Goal: Information Seeking & Learning: Understand process/instructions

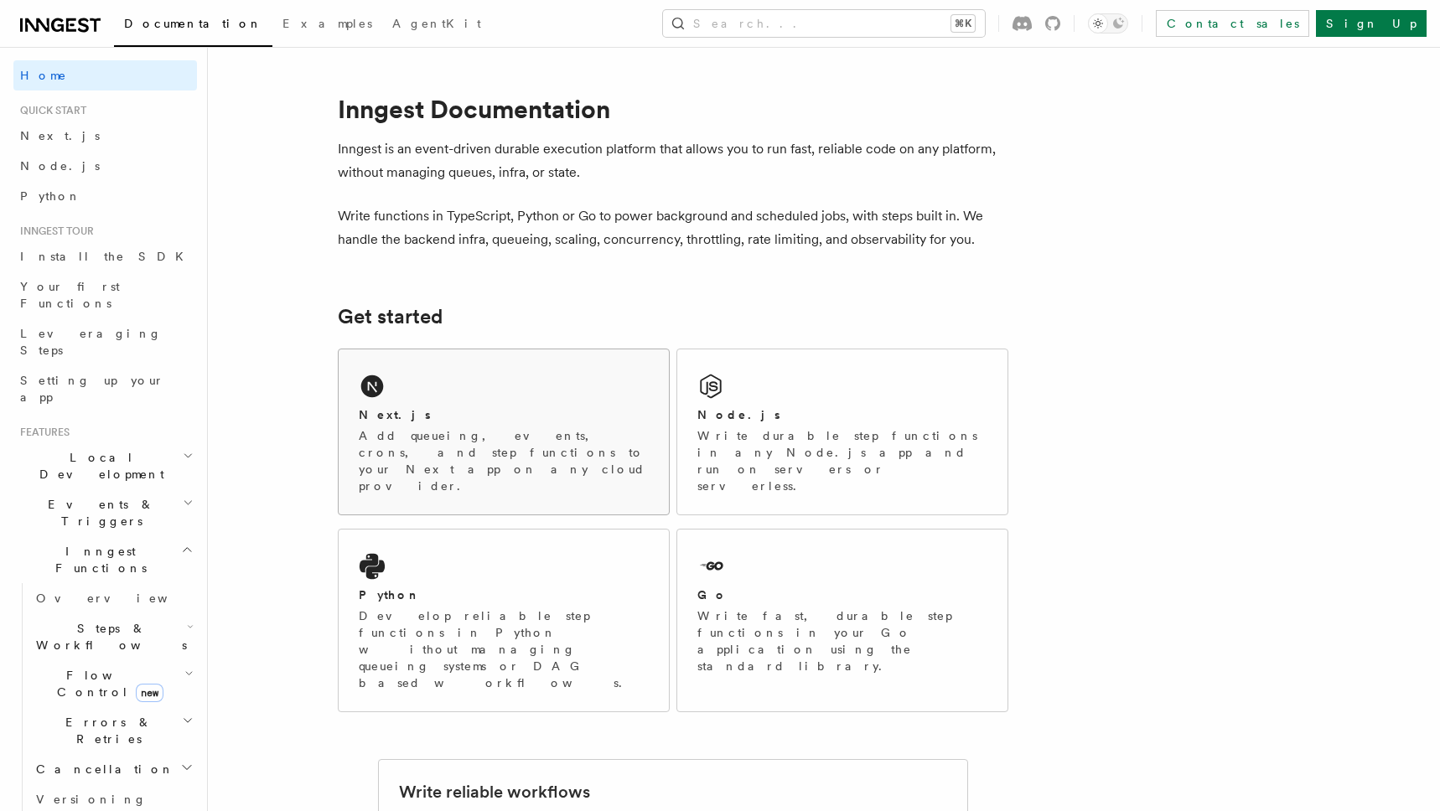
click at [532, 438] on p "Add queueing, events, crons, and step functions to your Next app on any cloud p…" at bounding box center [504, 461] width 290 height 67
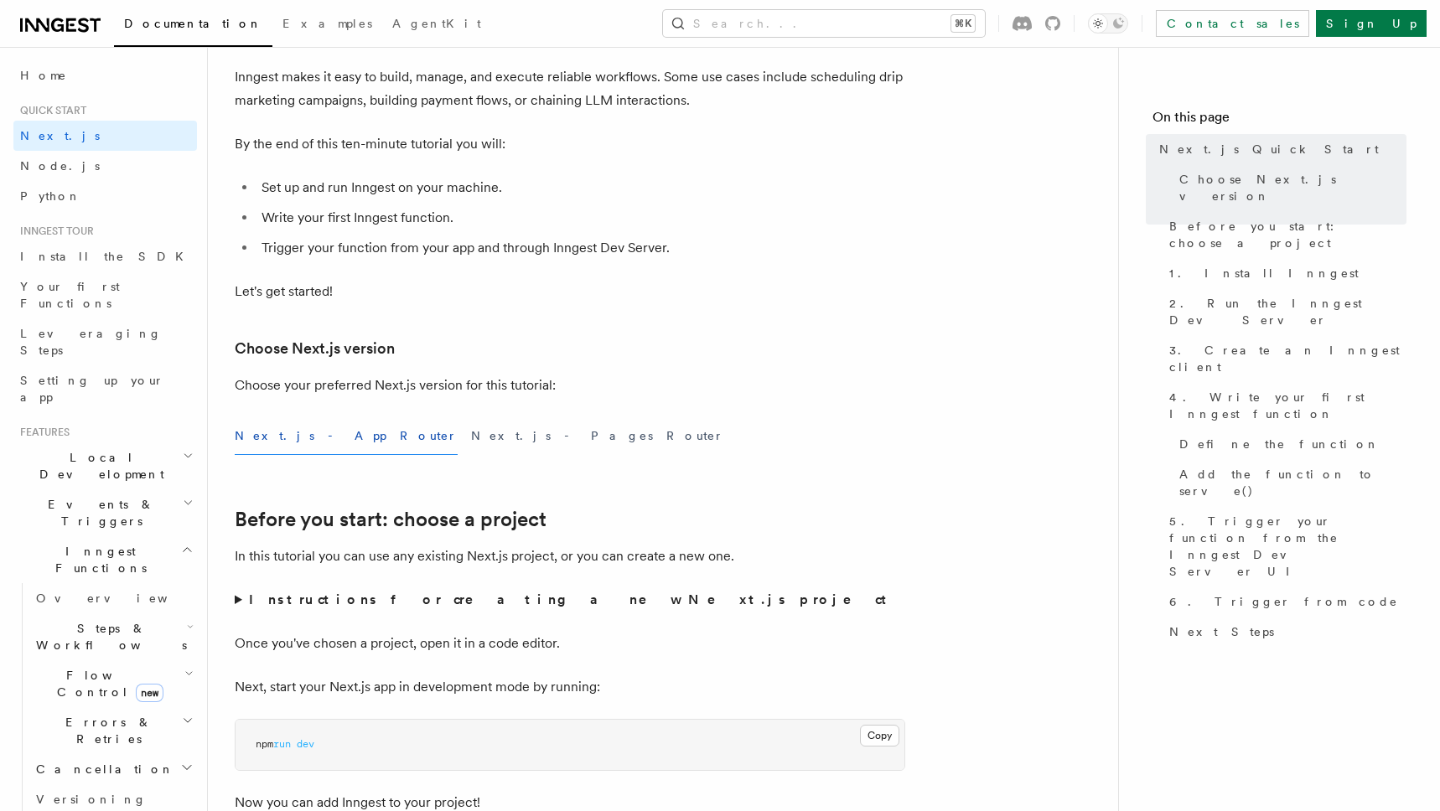
scroll to position [200, 0]
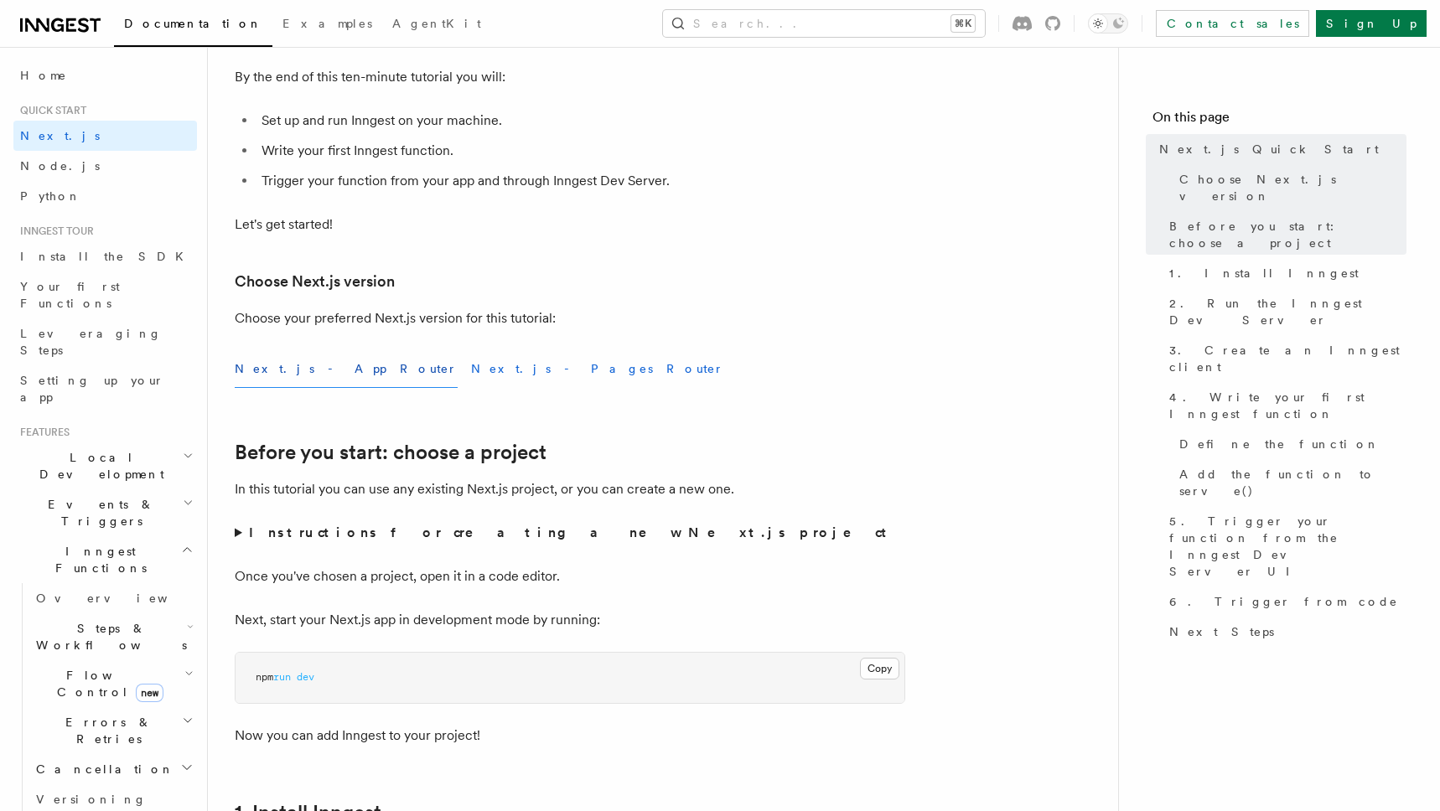
click at [471, 373] on button "Next.js - Pages Router" at bounding box center [597, 369] width 253 height 38
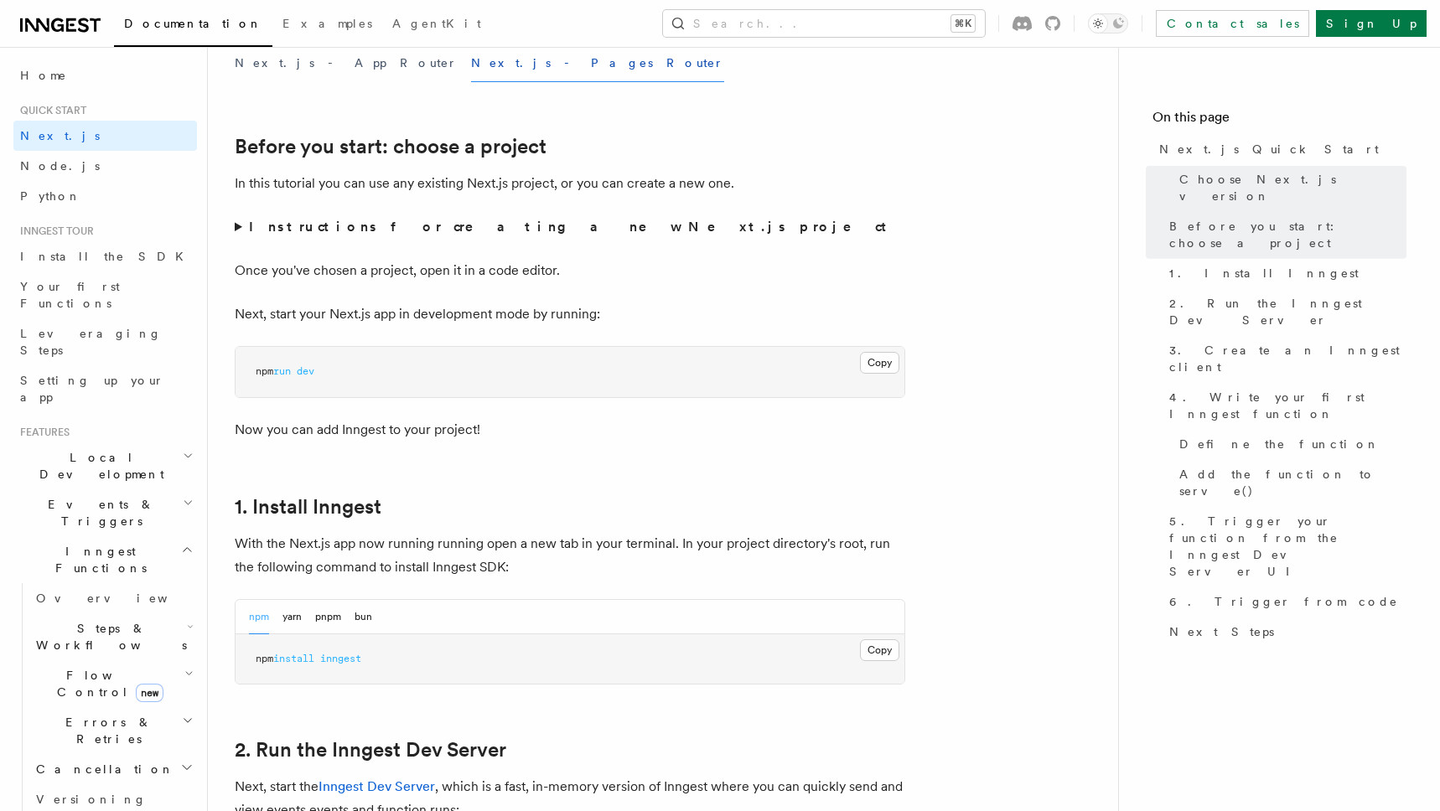
scroll to position [703, 0]
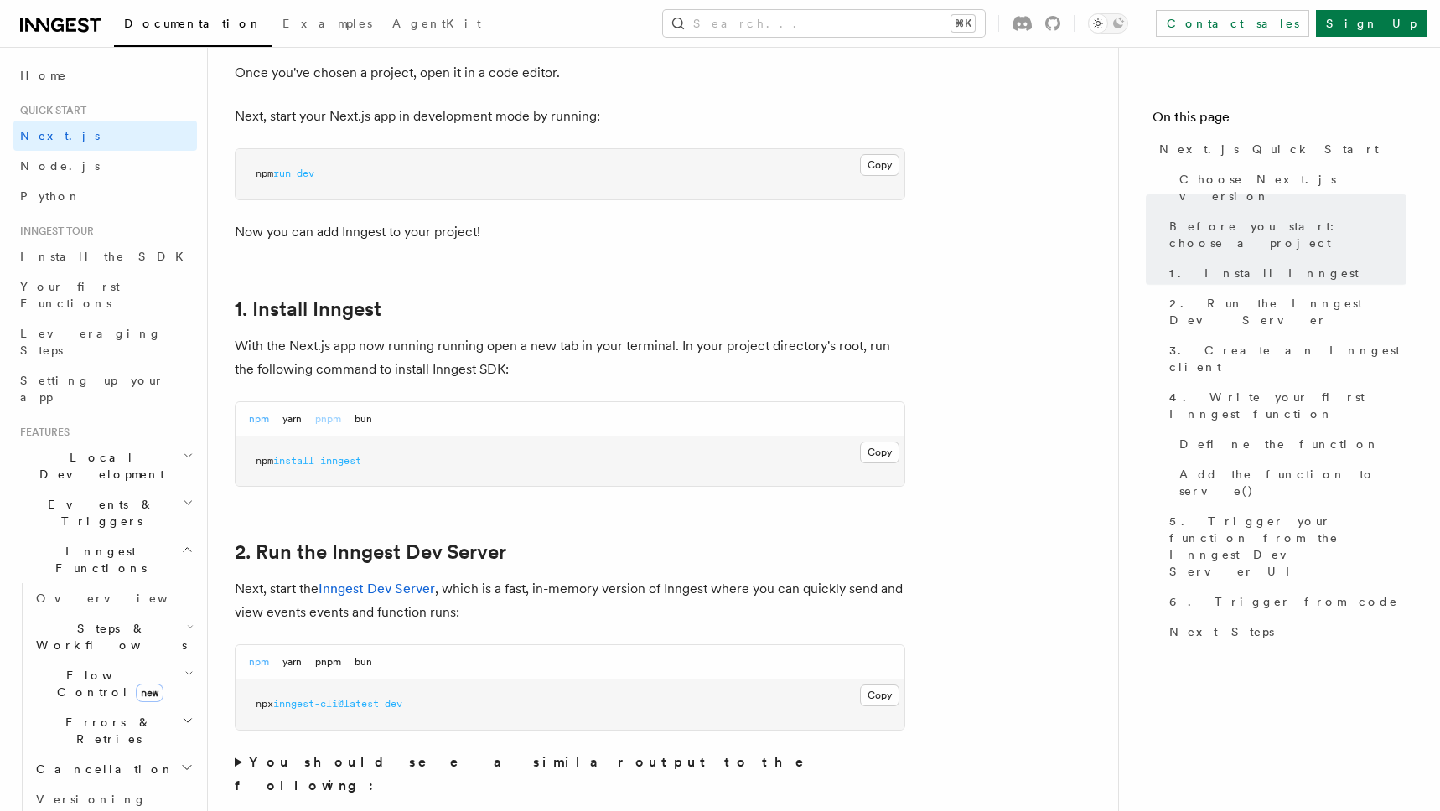
click at [323, 412] on button "pnpm" at bounding box center [328, 419] width 26 height 34
click at [868, 454] on button "Copy Copied" at bounding box center [879, 453] width 39 height 22
click at [414, 707] on span at bounding box center [411, 704] width 6 height 12
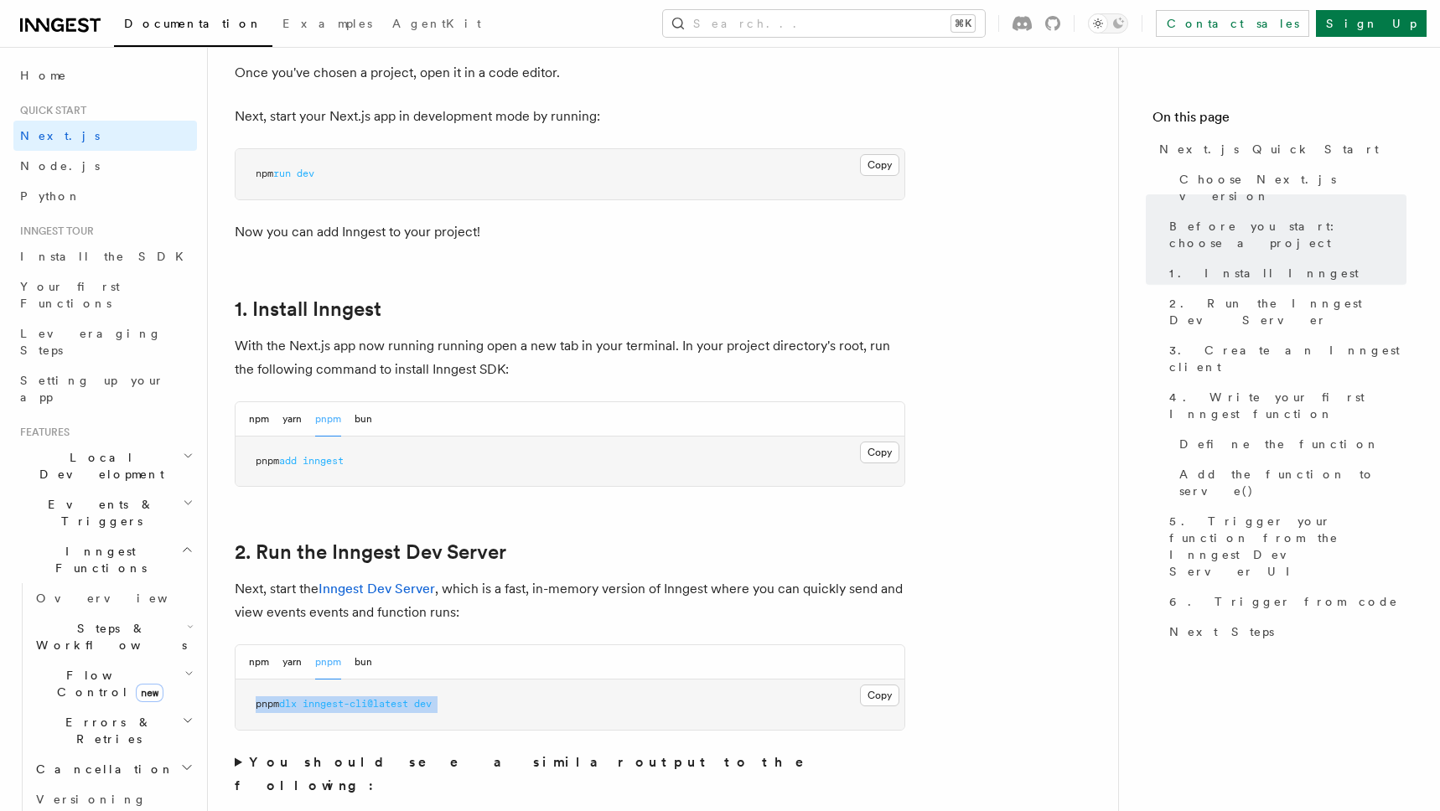
copy div "pnpm dlx inngest-cli@latest dev"
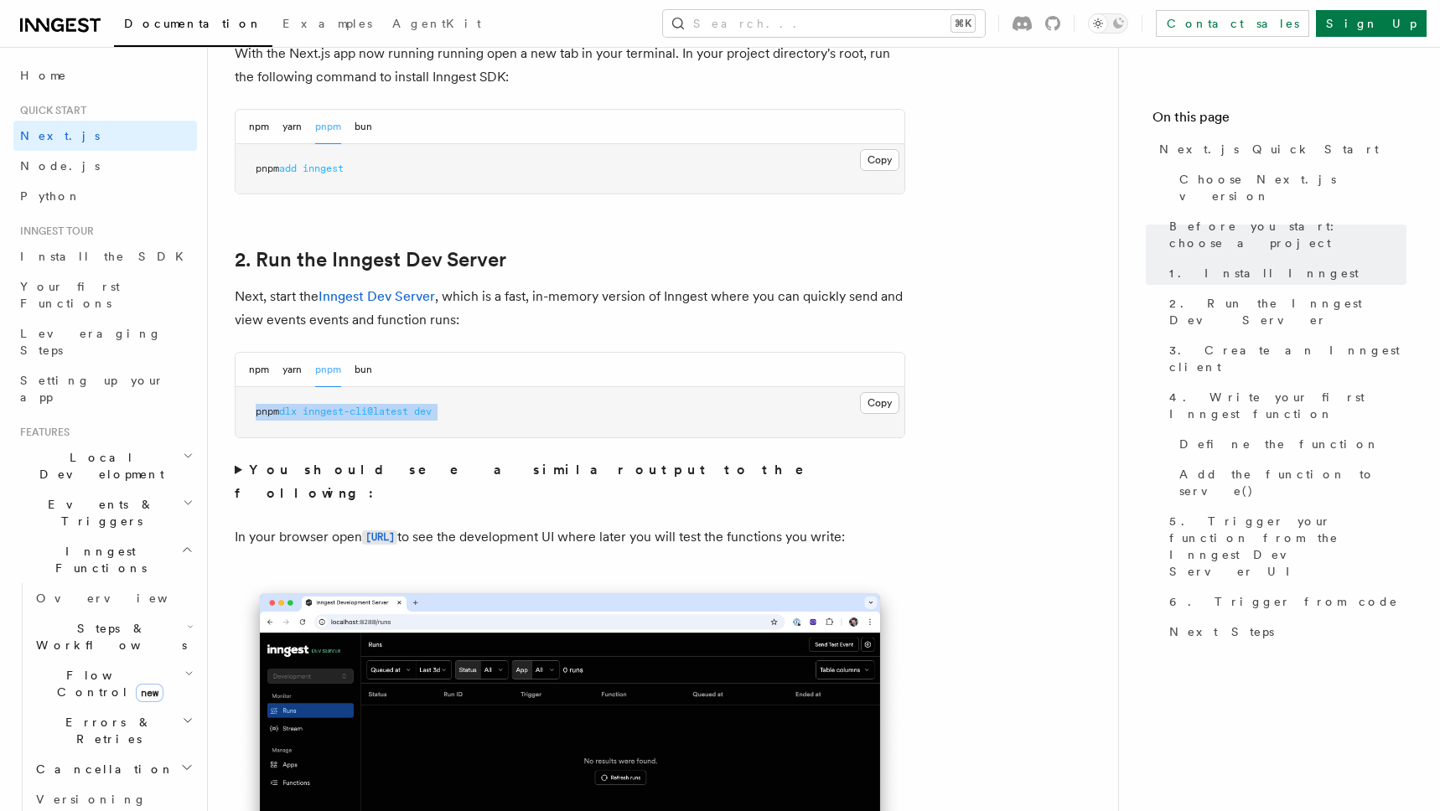
scroll to position [997, 0]
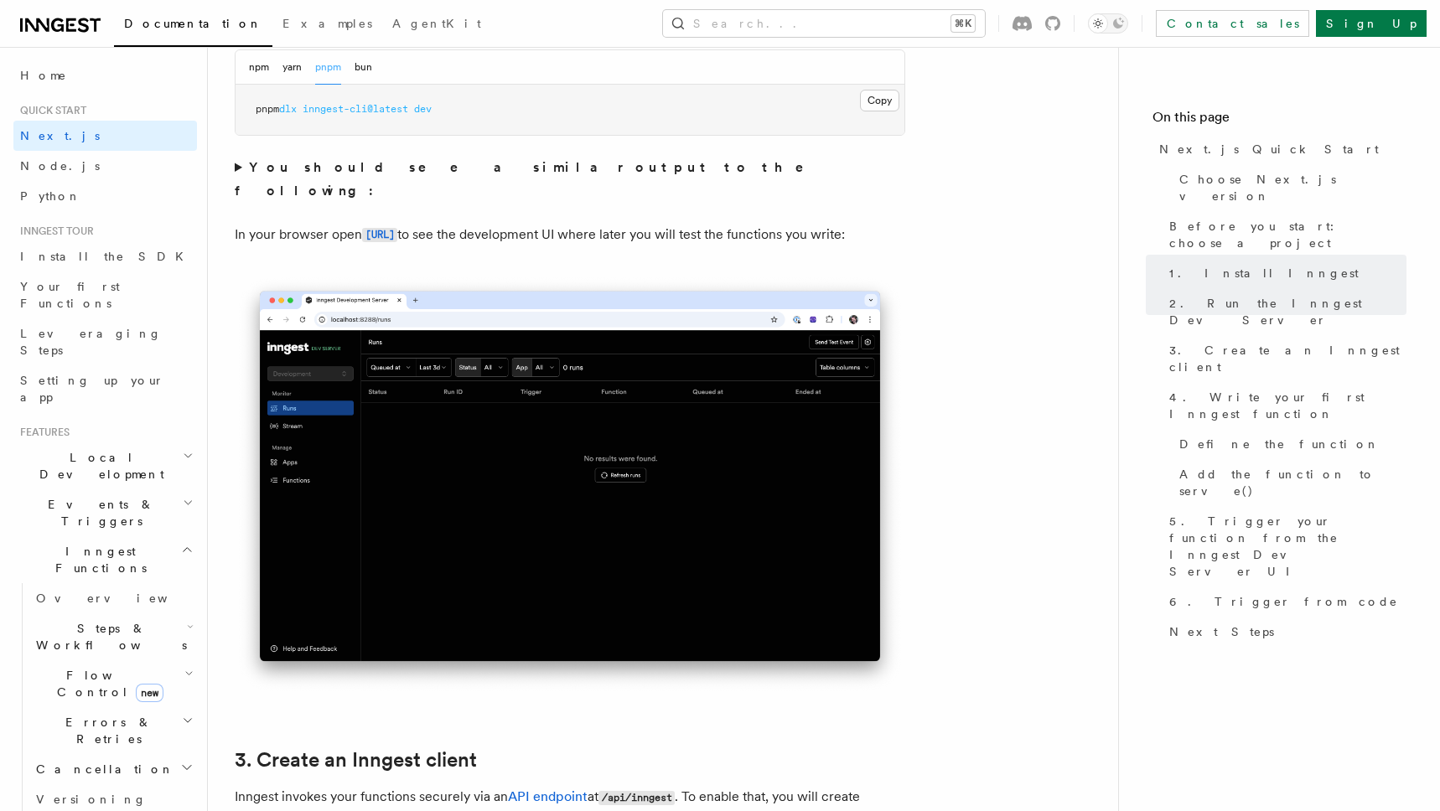
scroll to position [1092, 0]
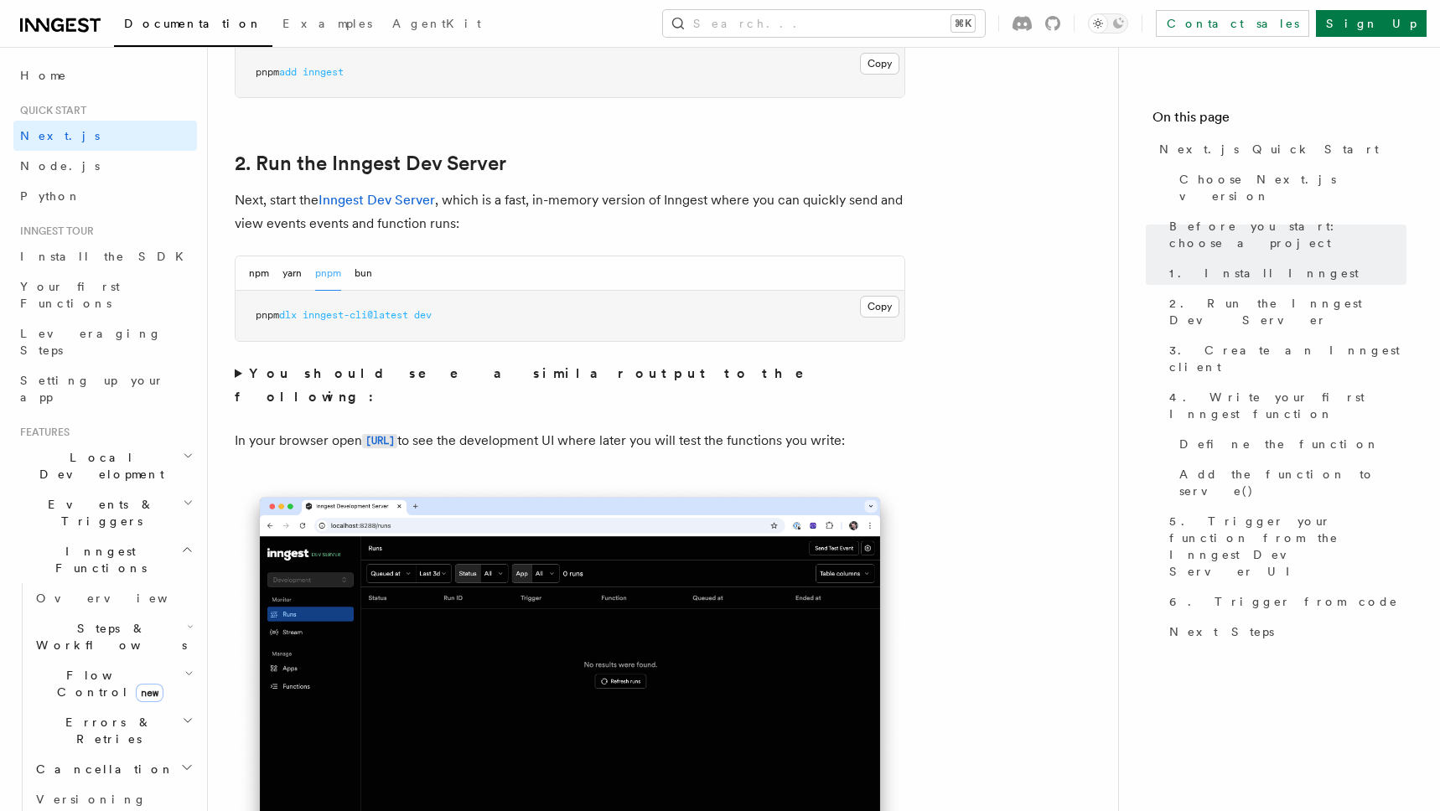
click at [385, 314] on span "inngest-cli@latest" at bounding box center [356, 315] width 106 height 12
click at [386, 314] on span "inngest-cli@latest" at bounding box center [356, 315] width 106 height 12
copy div "pnpm dlx inngest-cli@latest dev"
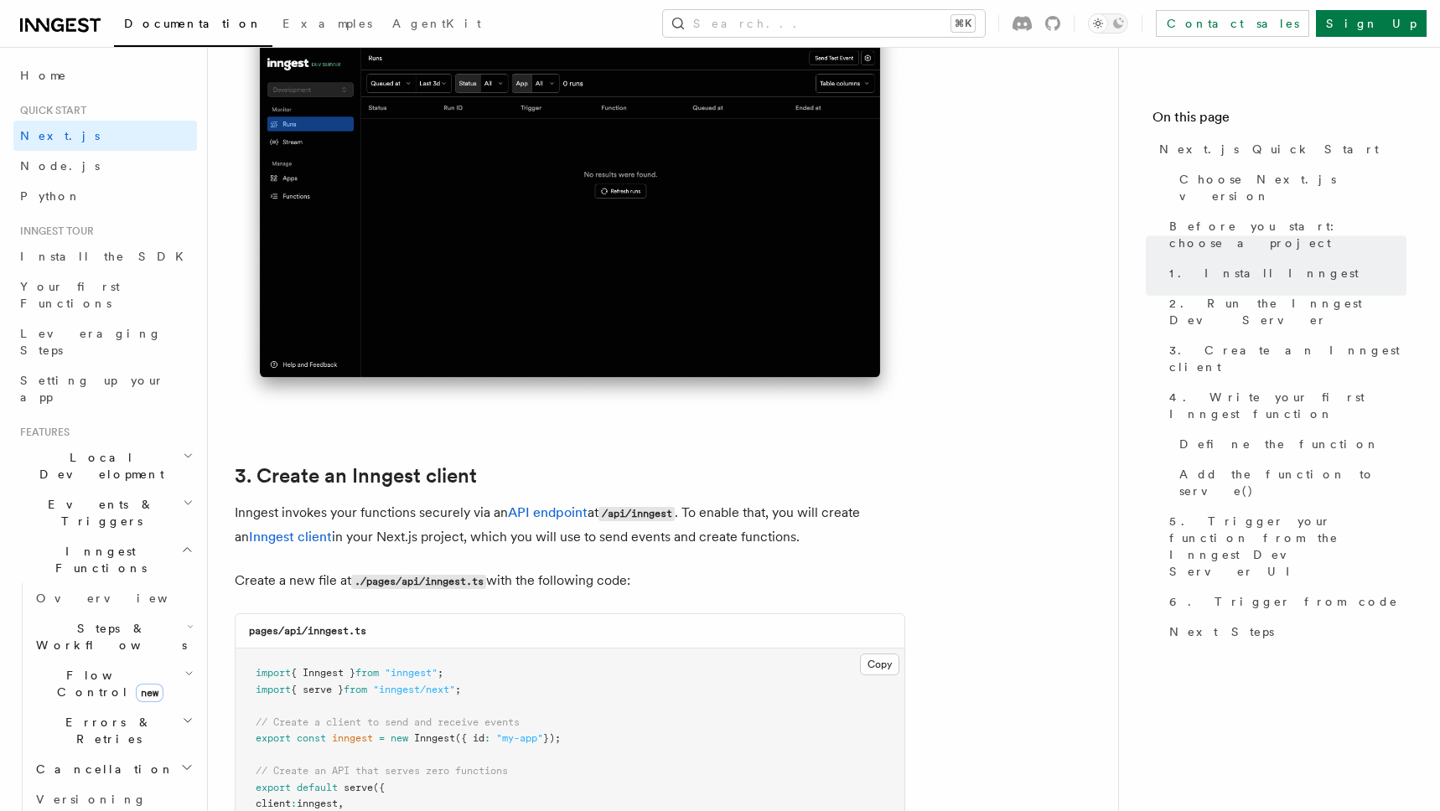
scroll to position [1806, 0]
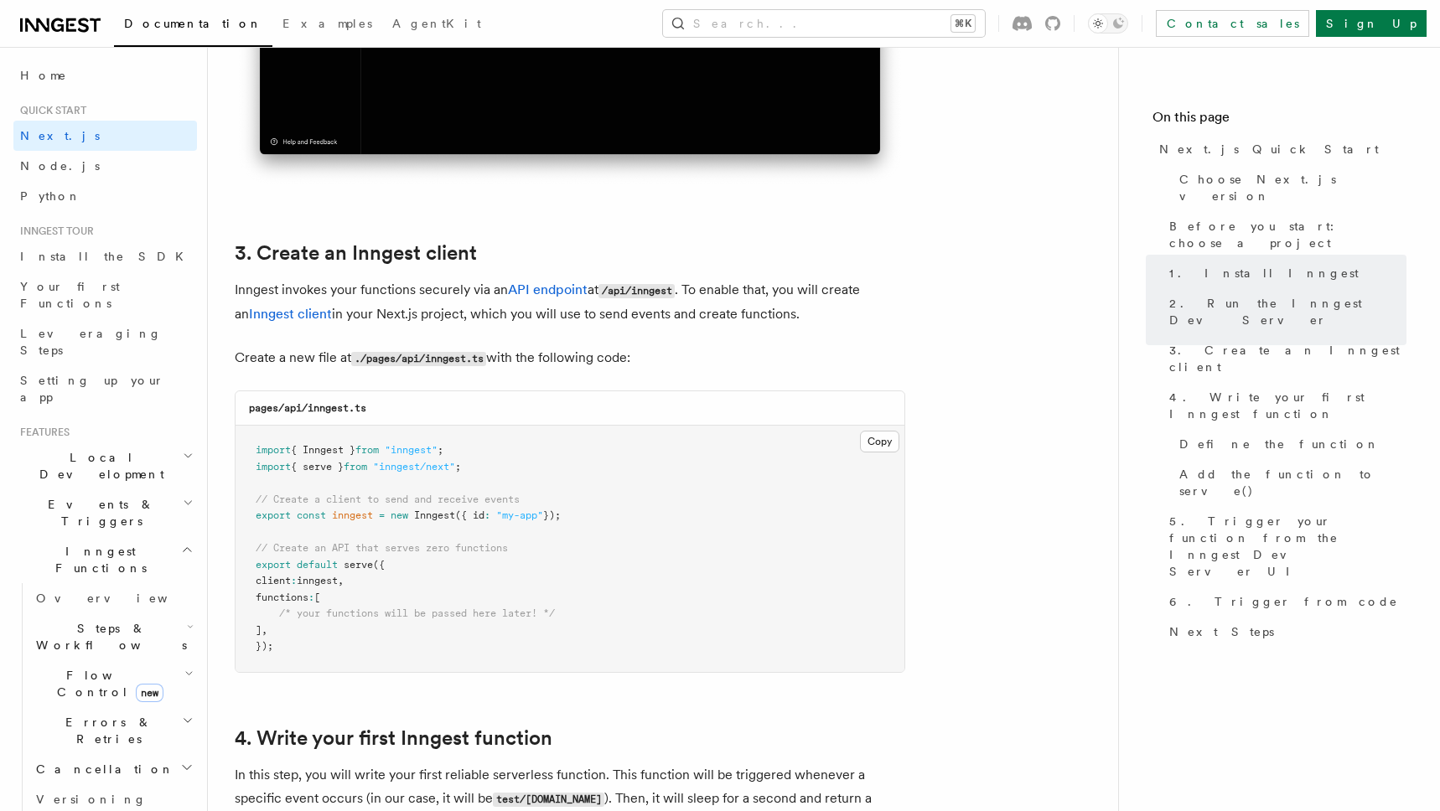
click at [876, 433] on button "Copy Copied" at bounding box center [879, 442] width 39 height 22
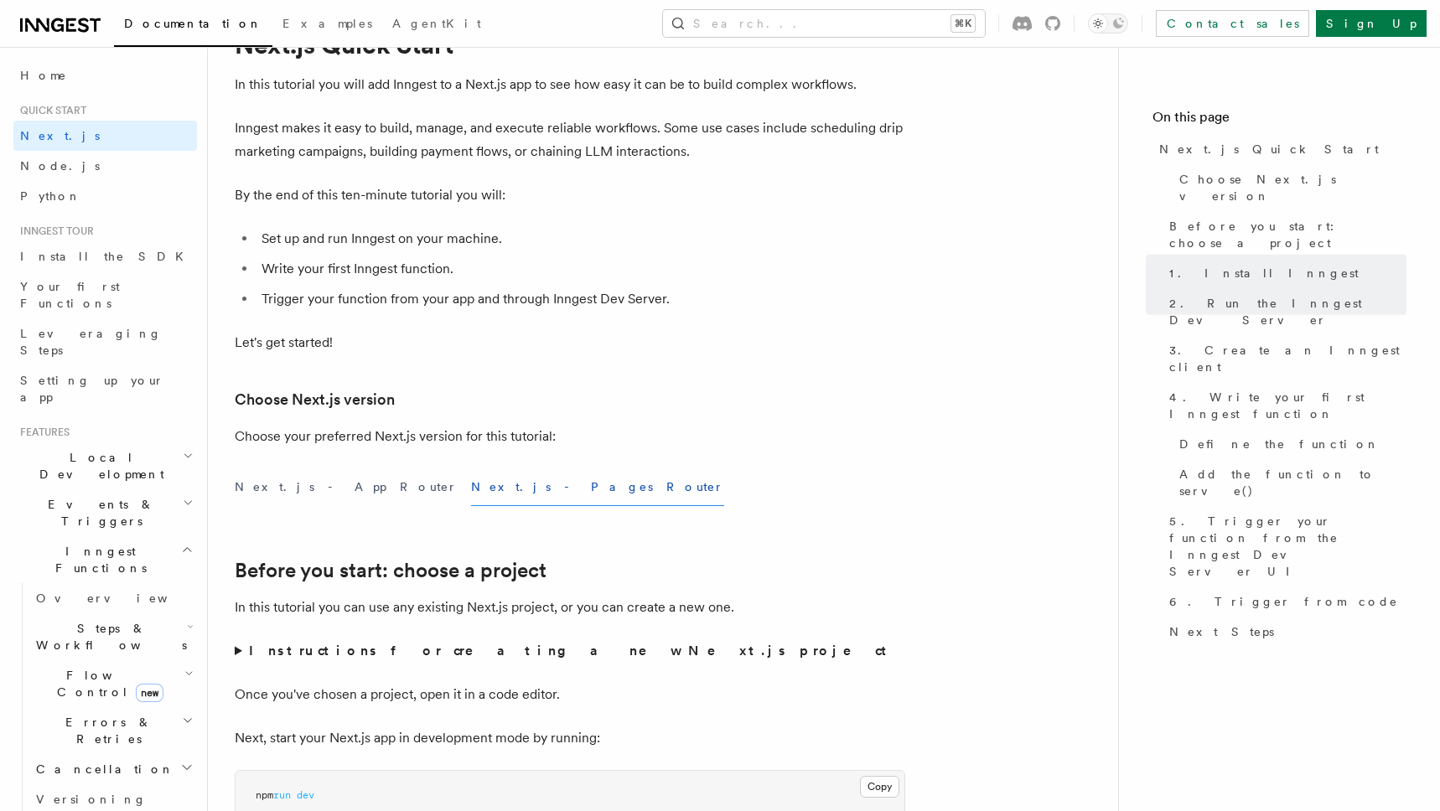
scroll to position [0, 0]
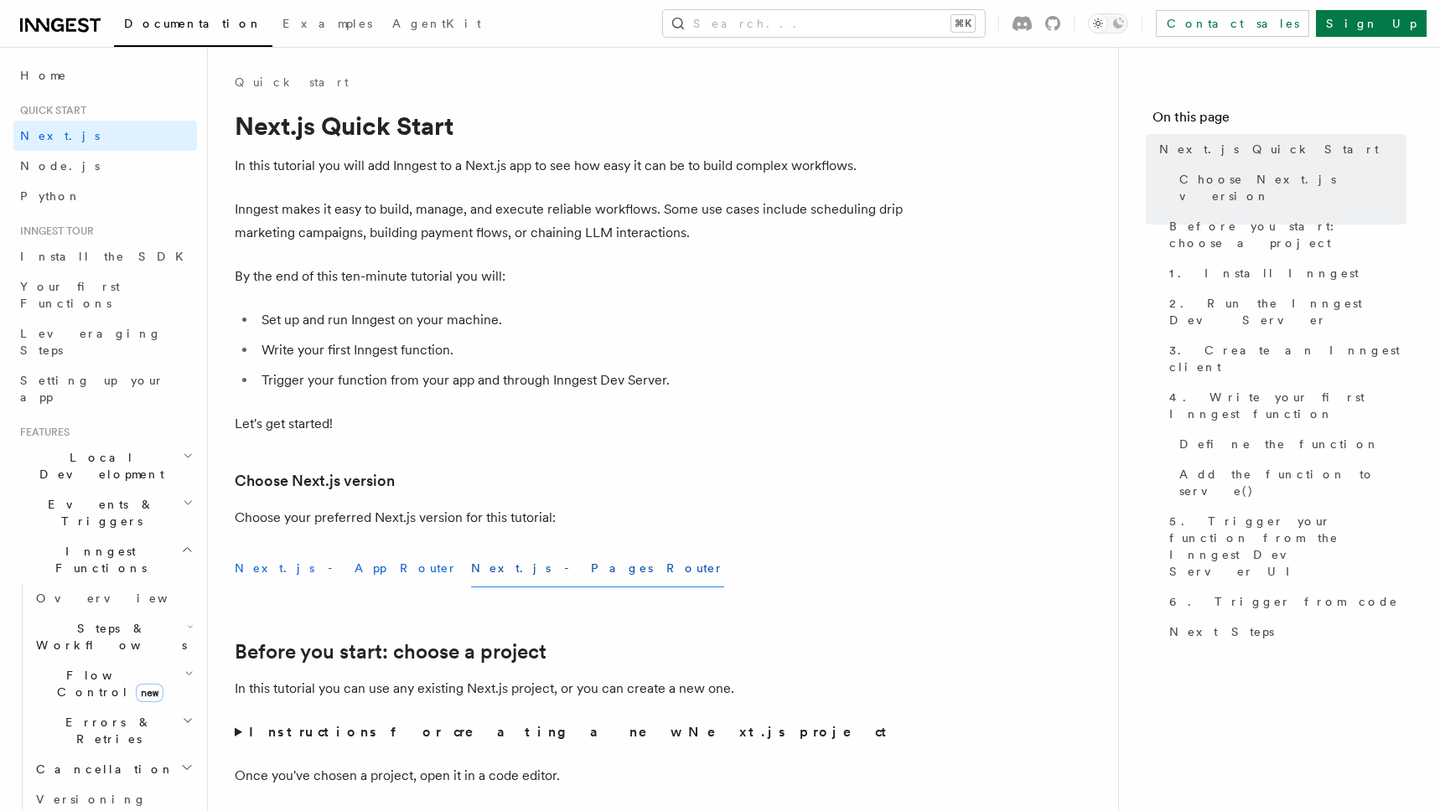
click at [293, 567] on button "Next.js - App Router" at bounding box center [346, 569] width 223 height 38
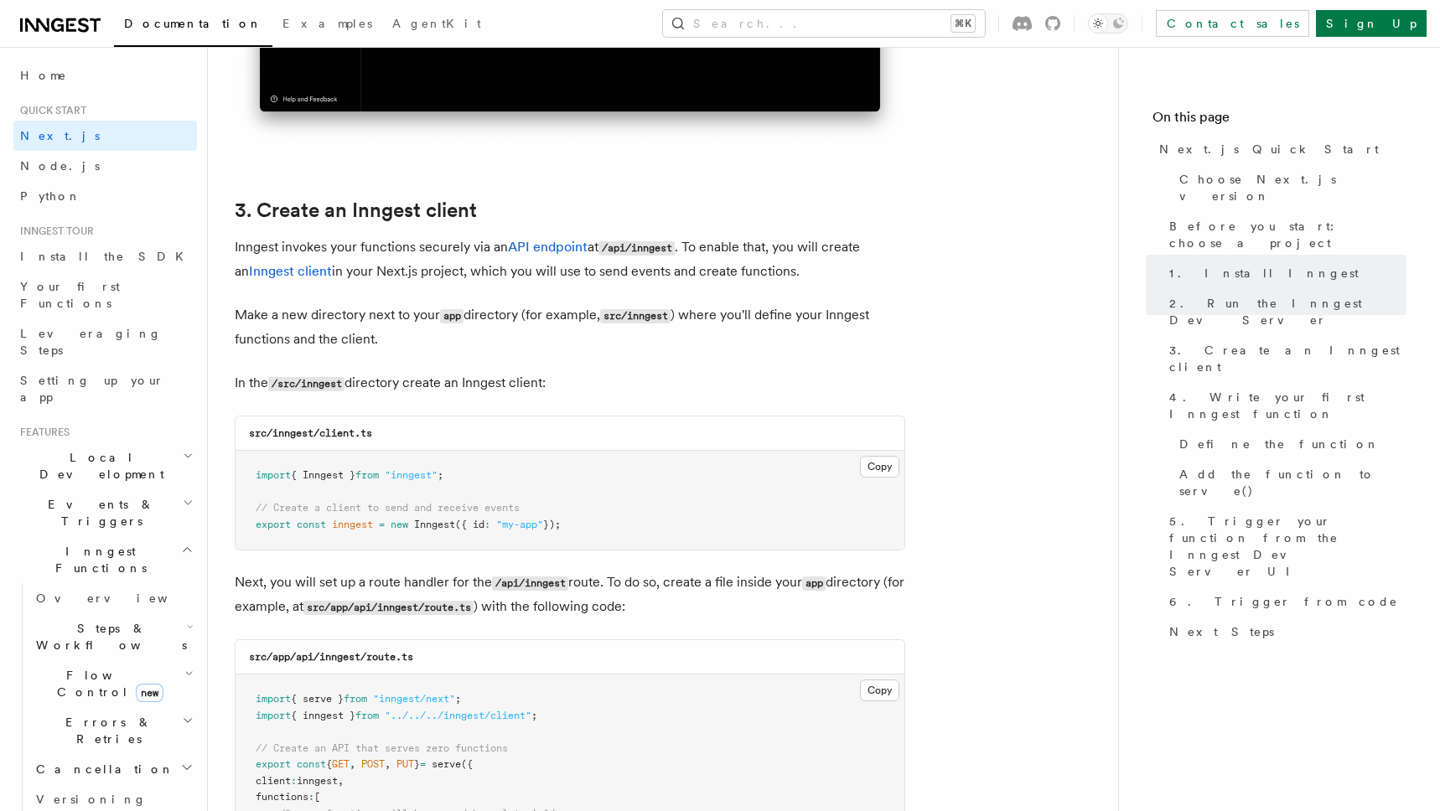
scroll to position [1899, 0]
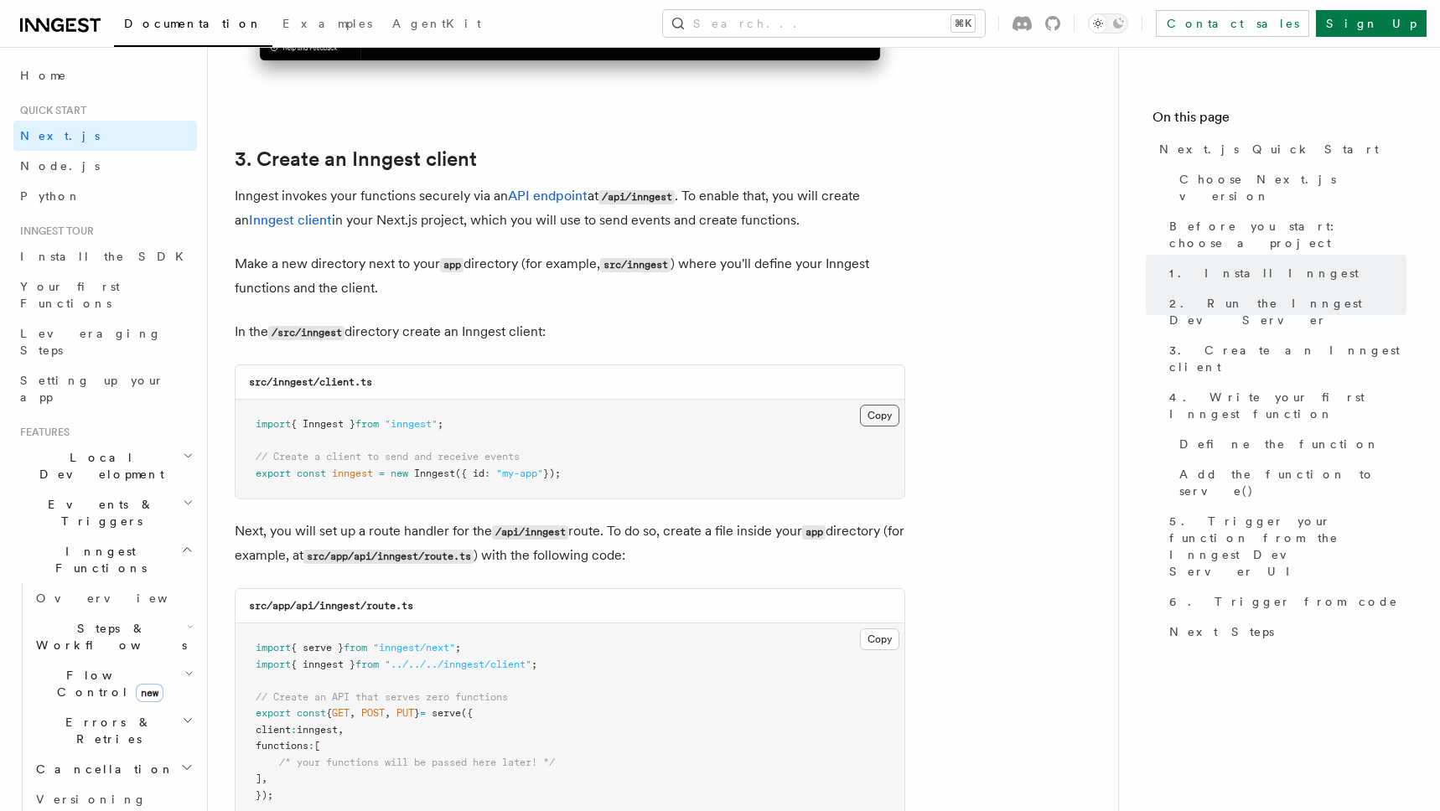
click at [873, 419] on button "Copy Copied" at bounding box center [879, 416] width 39 height 22
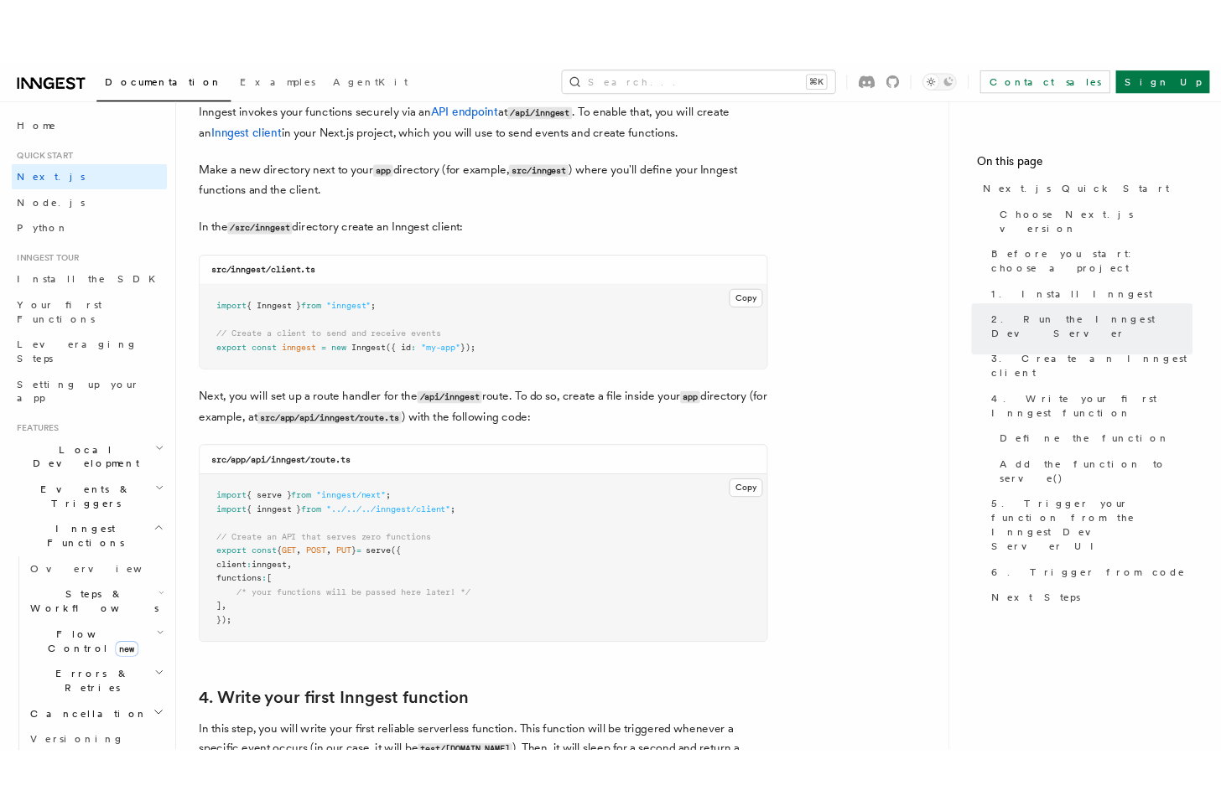
scroll to position [2039, 0]
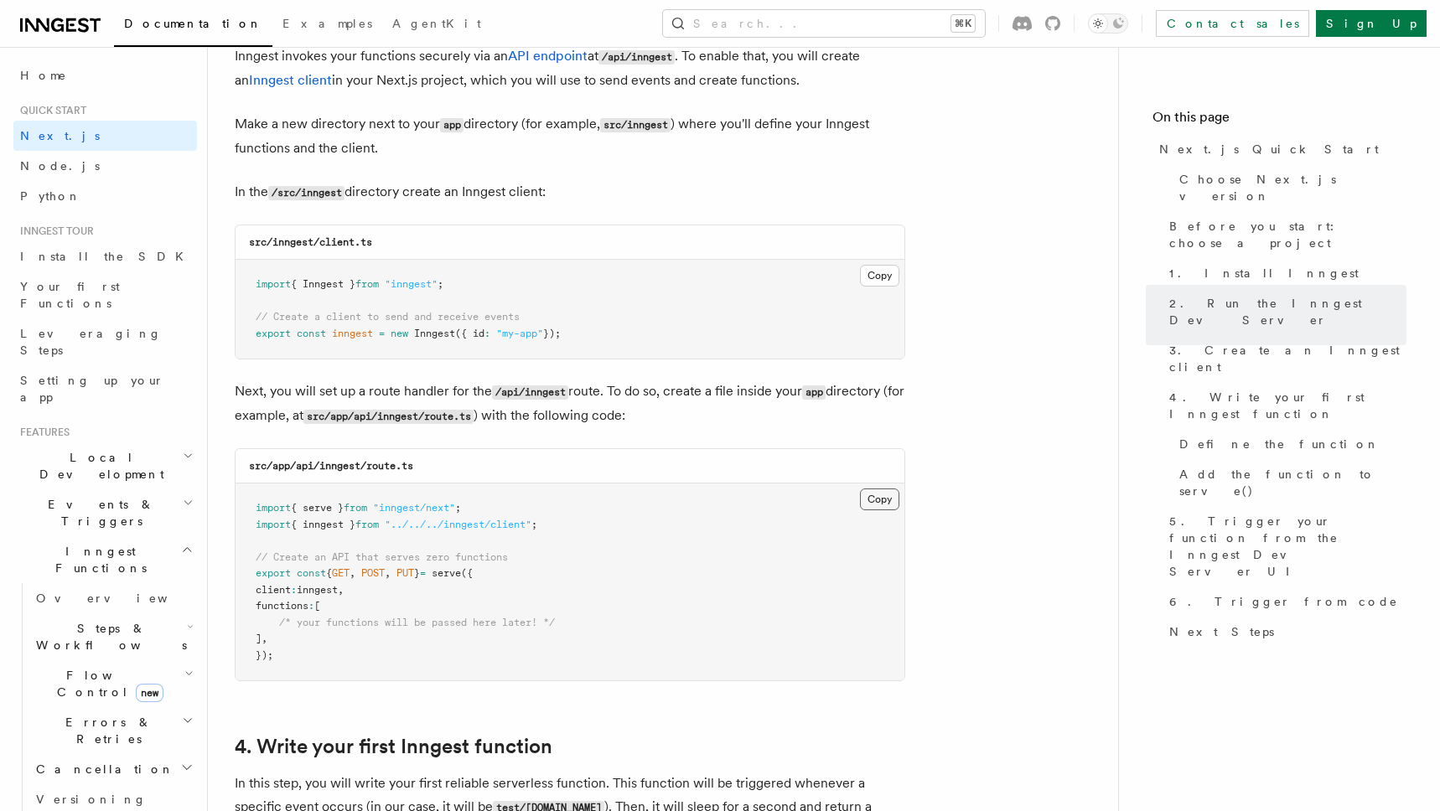
click at [890, 499] on button "Copy Copied" at bounding box center [879, 500] width 39 height 22
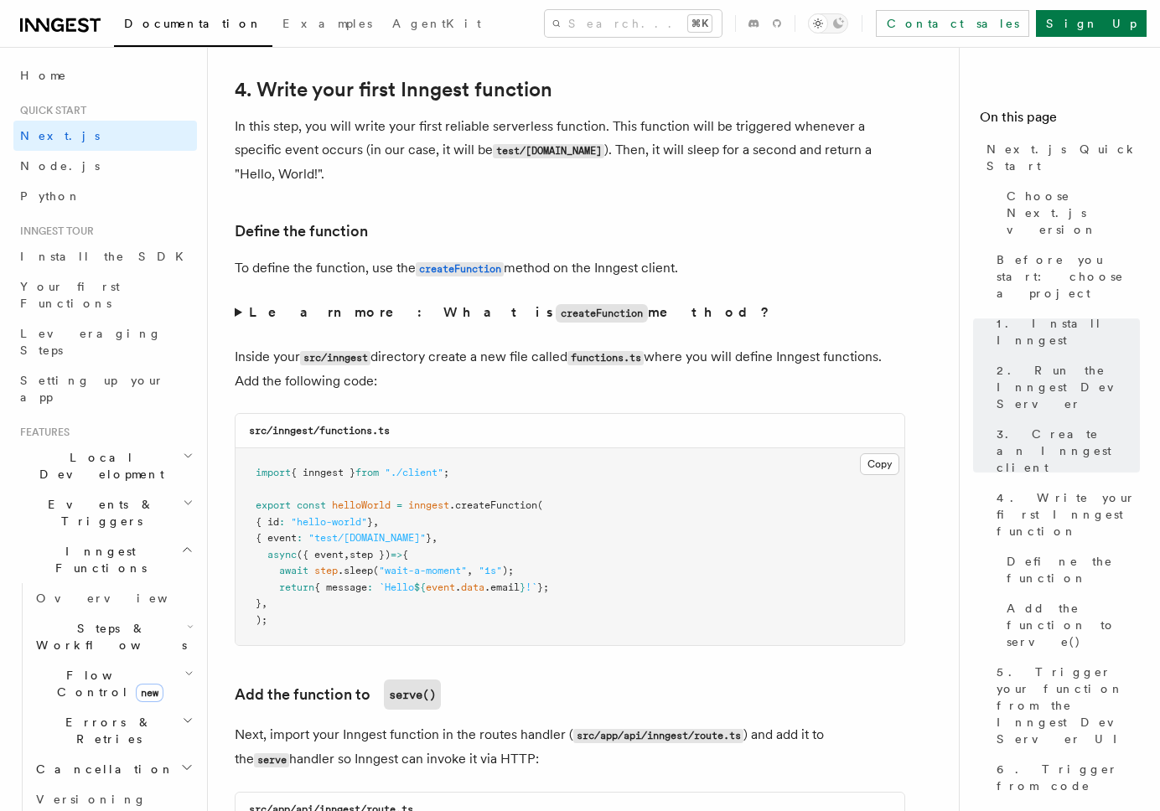
scroll to position [2701, 0]
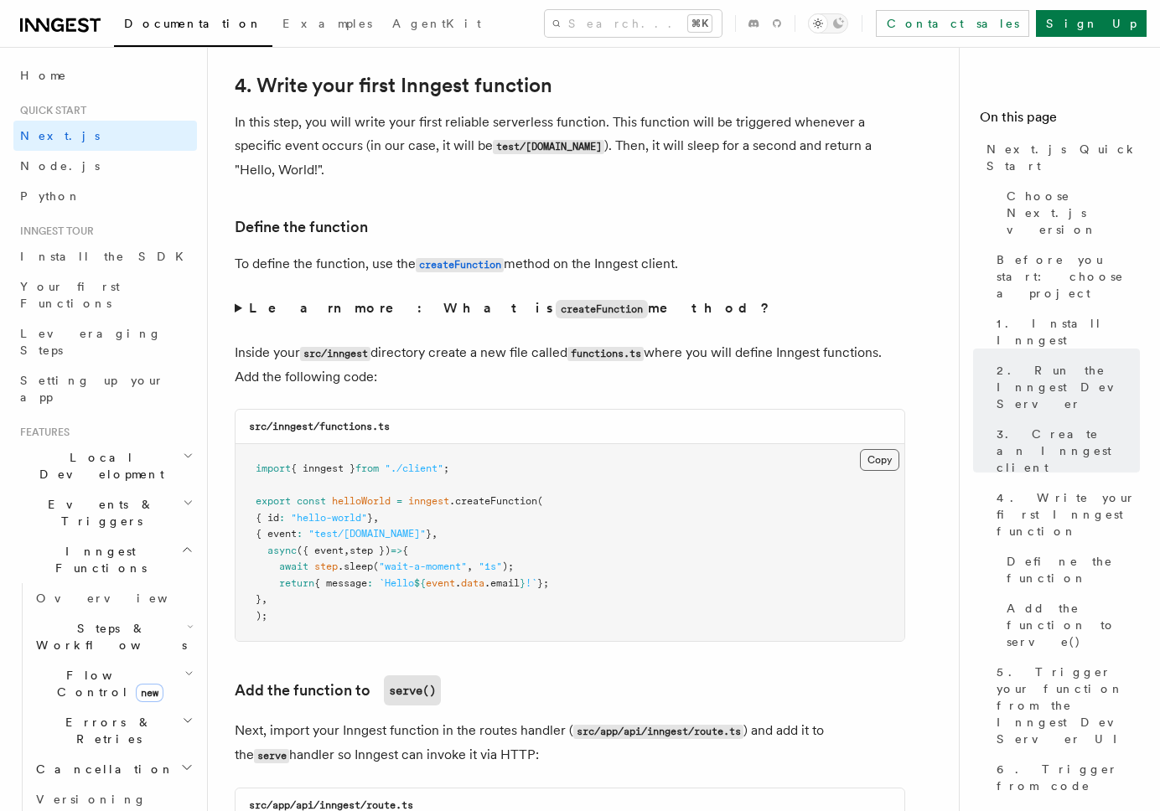
click at [883, 449] on button "Copy Copied" at bounding box center [879, 460] width 39 height 22
